Goal: Transaction & Acquisition: Purchase product/service

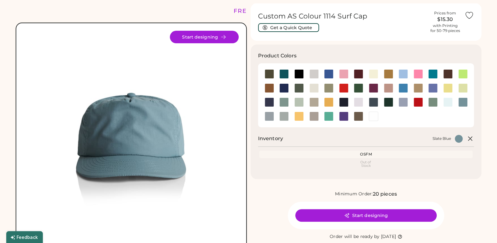
scroll to position [31, 0]
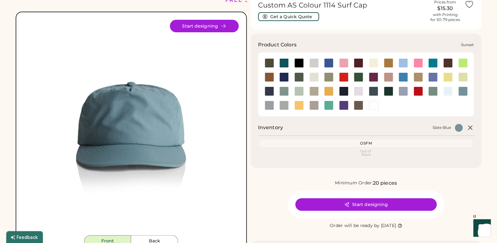
click at [305, 104] on div at bounding box center [299, 104] width 15 height 9
click at [302, 104] on div at bounding box center [298, 104] width 9 height 9
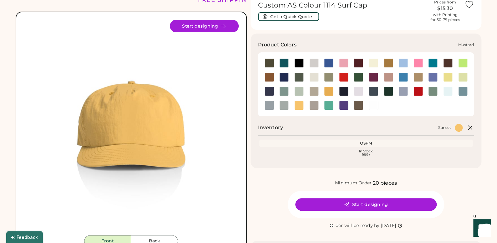
click at [332, 89] on div at bounding box center [328, 90] width 9 height 9
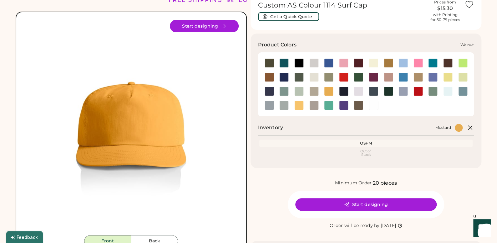
click at [378, 93] on div at bounding box center [373, 90] width 15 height 9
click at [376, 91] on div at bounding box center [373, 90] width 9 height 9
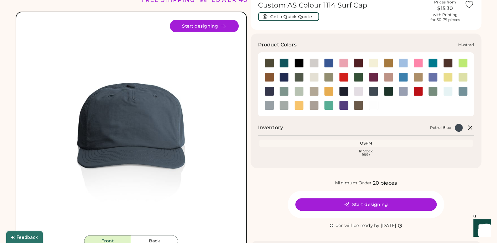
click at [329, 95] on div at bounding box center [328, 90] width 9 height 9
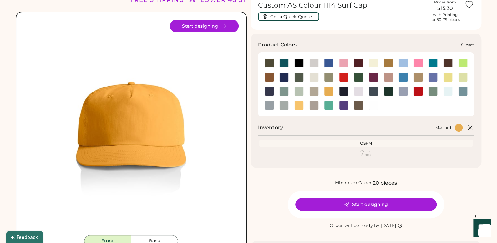
click at [296, 108] on div at bounding box center [298, 104] width 9 height 9
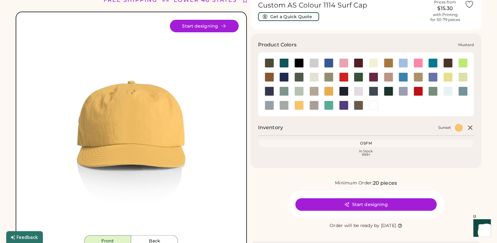
click at [331, 90] on div at bounding box center [328, 90] width 9 height 9
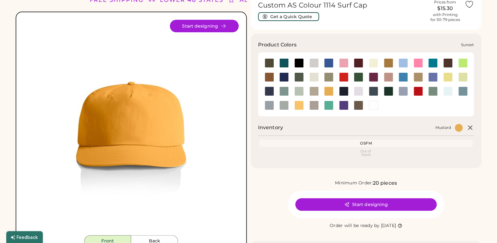
click at [299, 106] on div at bounding box center [298, 104] width 9 height 9
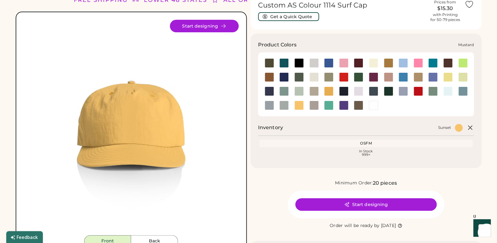
click at [334, 91] on div at bounding box center [328, 90] width 15 height 9
click at [331, 90] on div at bounding box center [328, 90] width 9 height 9
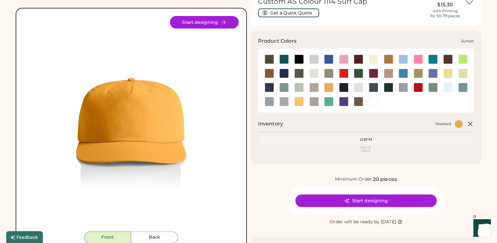
scroll to position [94, 0]
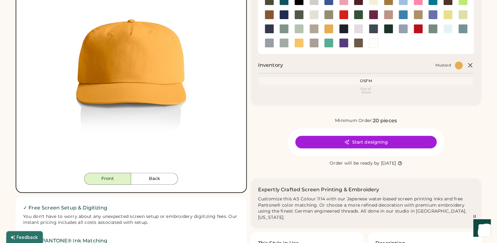
click at [154, 177] on button "Back" at bounding box center [154, 178] width 47 height 12
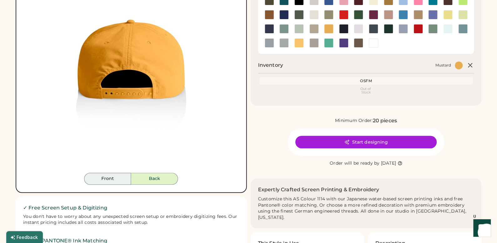
click at [125, 177] on button "Front" at bounding box center [107, 178] width 47 height 12
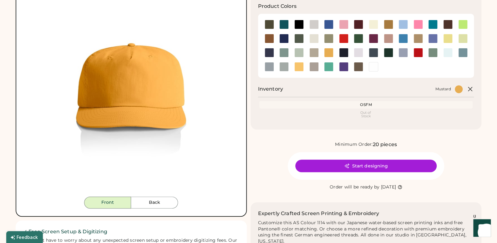
scroll to position [31, 0]
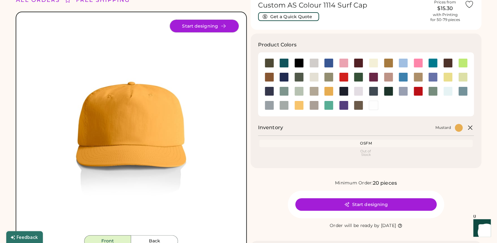
click at [195, 29] on button "Start designing" at bounding box center [204, 26] width 69 height 13
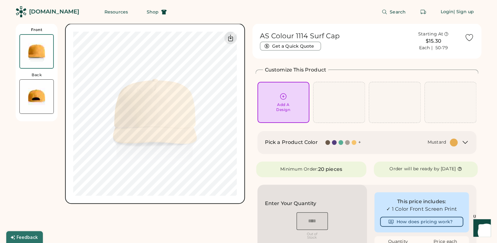
click at [289, 99] on div "Add A Design" at bounding box center [283, 102] width 43 height 20
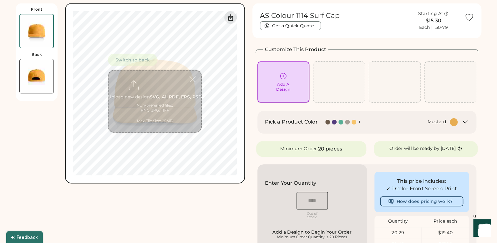
scroll to position [23, 0]
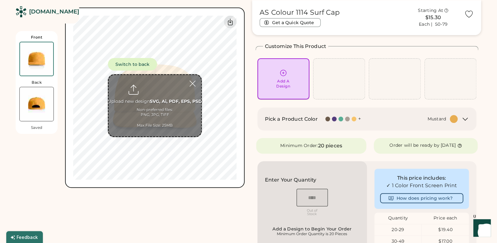
click at [294, 78] on div "Add A Design" at bounding box center [283, 79] width 43 height 20
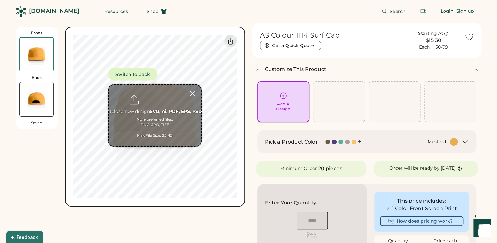
scroll to position [0, 0]
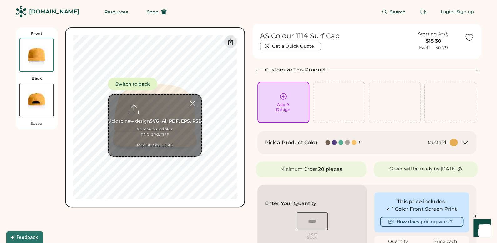
click at [143, 126] on input "file" at bounding box center [155, 125] width 93 height 61
type input "**********"
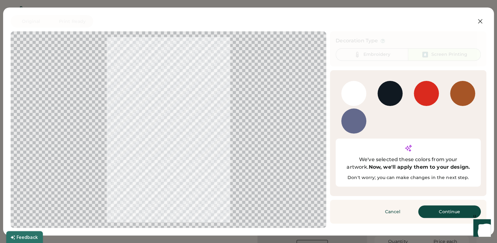
click at [425, 93] on div at bounding box center [426, 93] width 25 height 25
click at [455, 205] on button "Continue" at bounding box center [449, 211] width 63 height 13
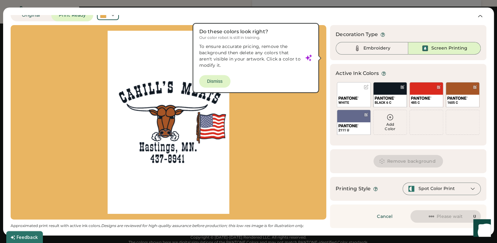
scroll to position [469, 0]
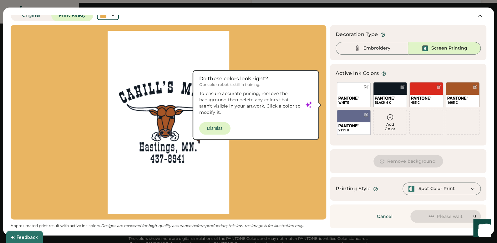
click at [213, 129] on div at bounding box center [168, 122] width 305 height 183
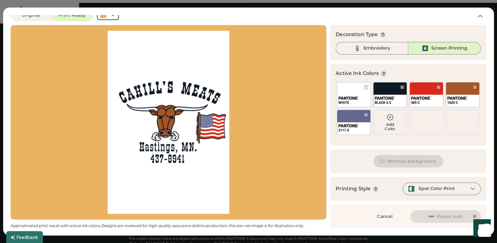
scroll to position [0, 0]
click at [356, 88] on div "WHITE" at bounding box center [354, 94] width 34 height 25
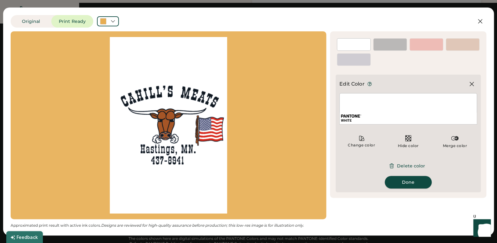
click at [414, 177] on button "Done" at bounding box center [408, 182] width 47 height 13
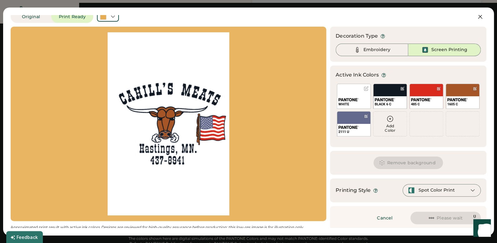
scroll to position [6, 0]
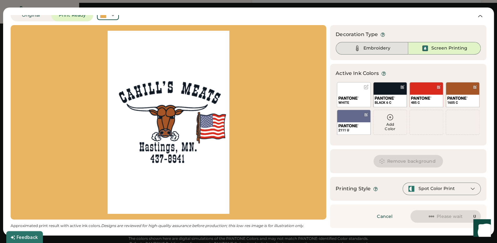
click at [372, 44] on div "Embroidery" at bounding box center [372, 48] width 73 height 13
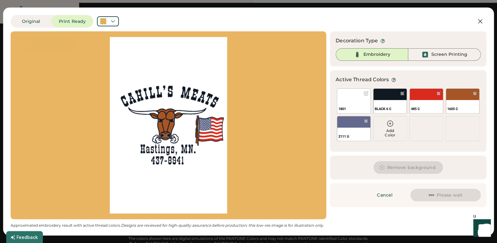
scroll to position [0, 0]
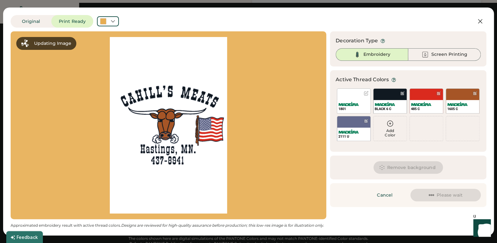
click at [370, 52] on div "Embroidery" at bounding box center [377, 54] width 27 height 6
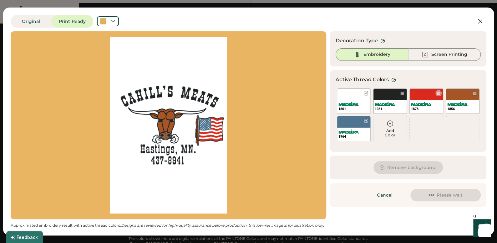
click at [423, 102] on img at bounding box center [421, 104] width 20 height 4
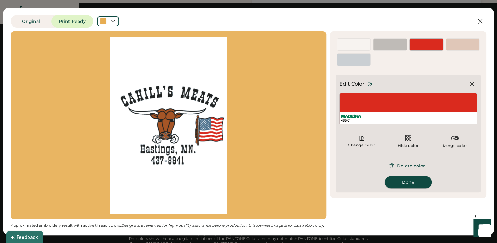
click at [413, 185] on button "Done" at bounding box center [408, 182] width 47 height 13
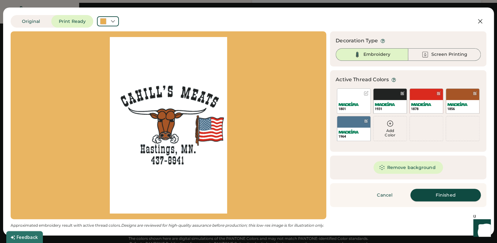
click at [435, 192] on button "Finished" at bounding box center [446, 194] width 70 height 13
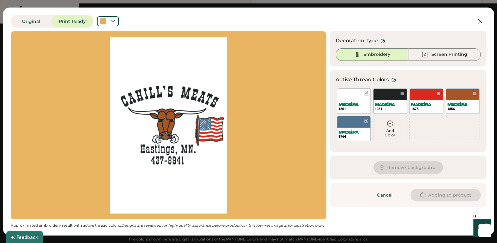
click at [415, 166] on button "Remove background" at bounding box center [409, 167] width 70 height 13
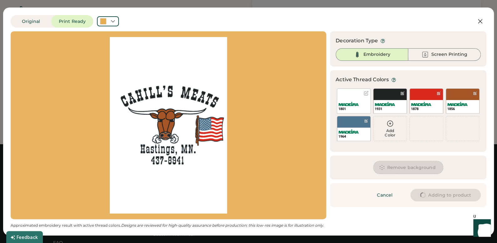
type input "****"
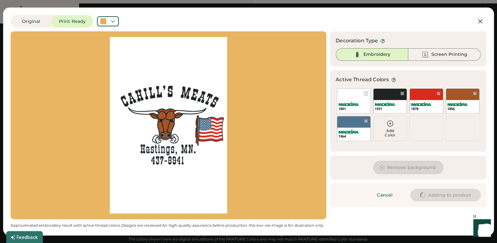
click at [415, 166] on button "Remove background" at bounding box center [409, 167] width 70 height 13
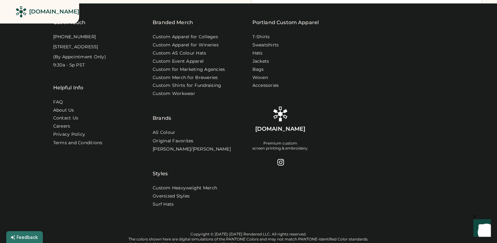
type input "****"
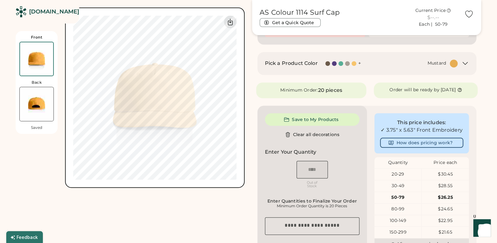
type input "****"
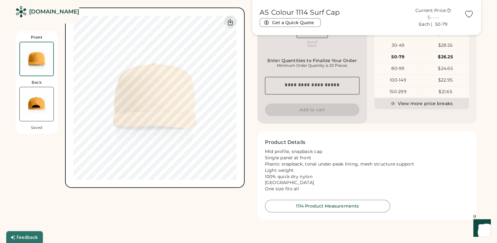
type input "****"
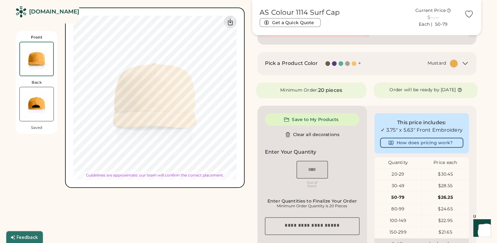
type input "****"
